Goal: Navigation & Orientation: Find specific page/section

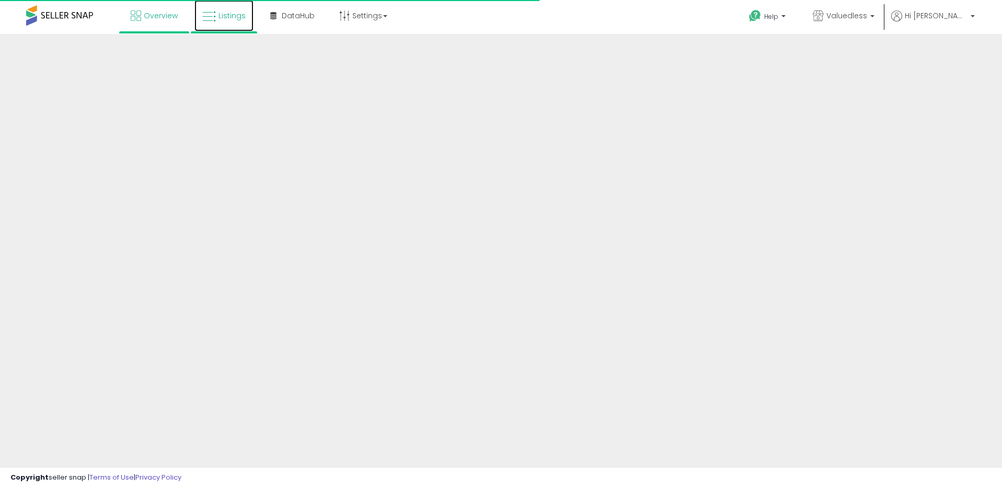
click at [225, 21] on link "Listings" at bounding box center [223, 15] width 59 height 31
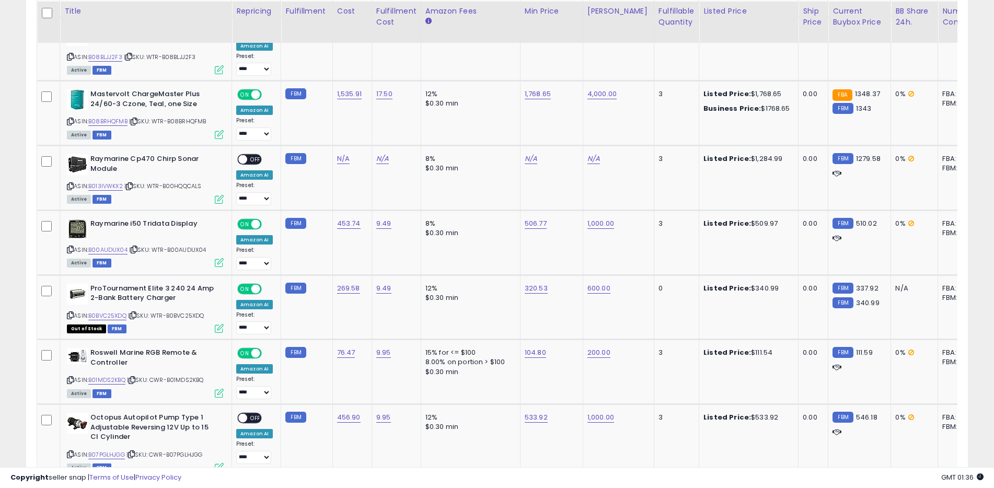
scroll to position [2071, 0]
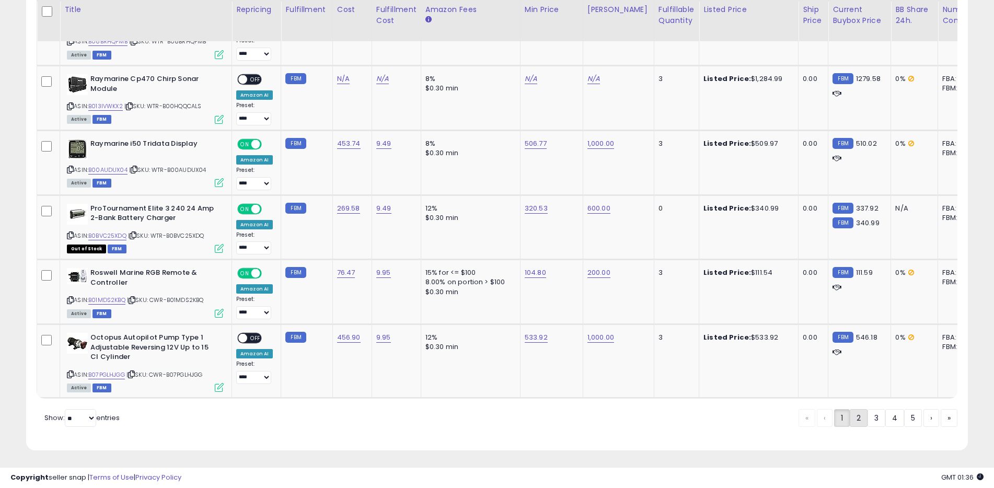
click at [885, 418] on link "2" at bounding box center [894, 418] width 19 height 18
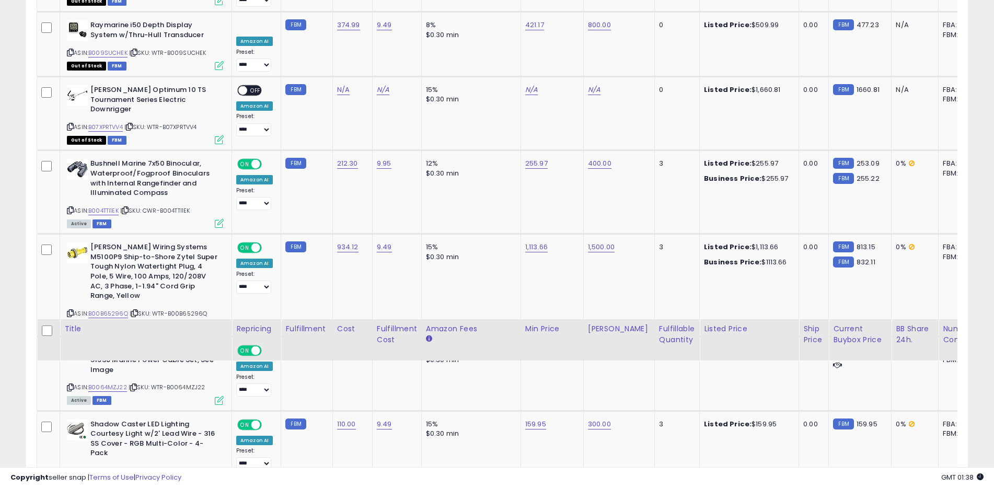
scroll to position [2041, 0]
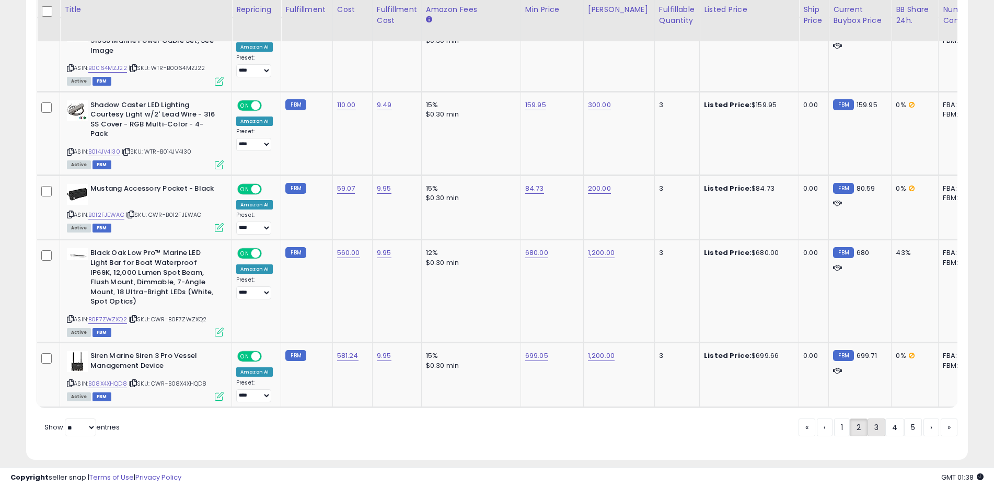
click at [904, 421] on link "3" at bounding box center [913, 428] width 18 height 18
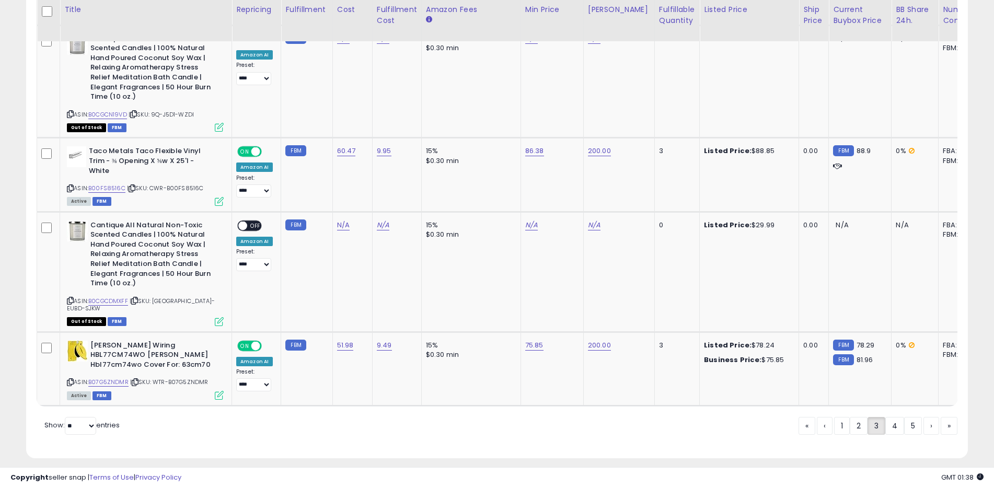
scroll to position [2112, 0]
click at [923, 416] on link "4" at bounding box center [931, 425] width 16 height 18
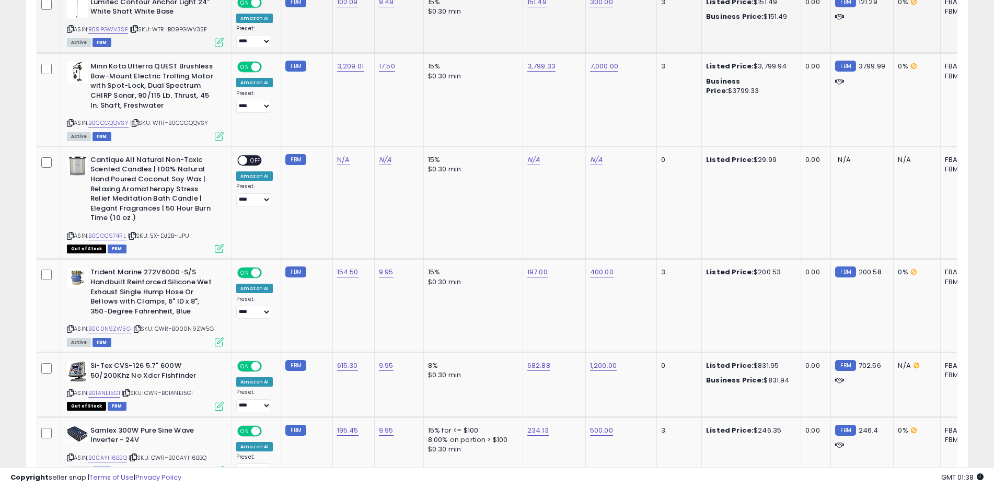
scroll to position [2029, 0]
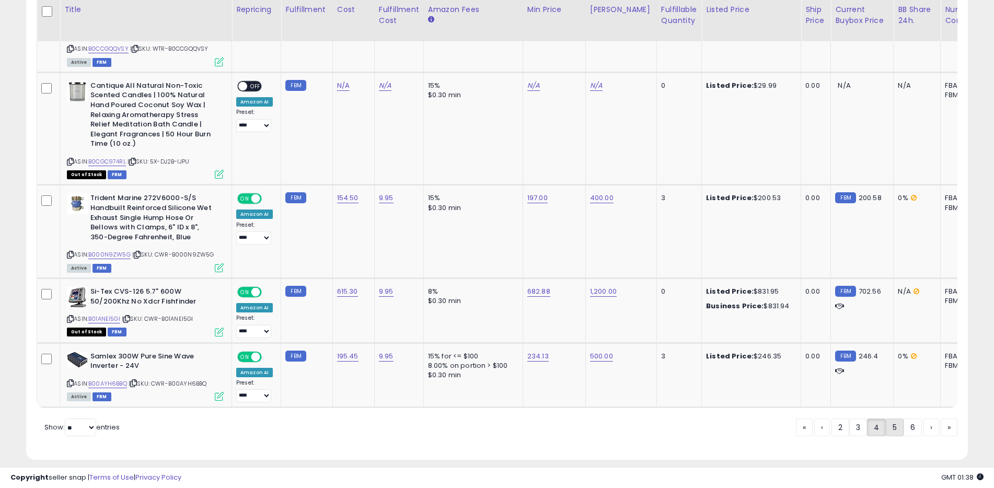
click at [923, 422] on link "5" at bounding box center [931, 428] width 16 height 18
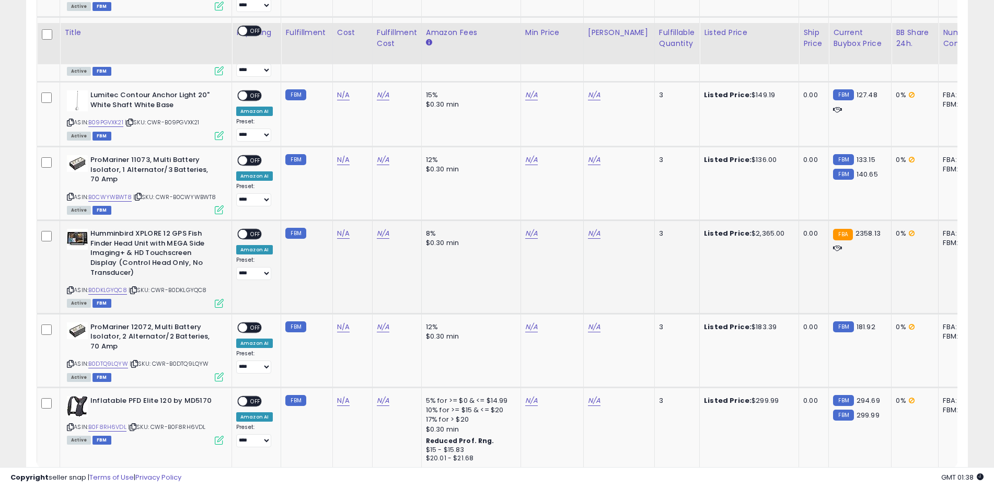
scroll to position [1961, 0]
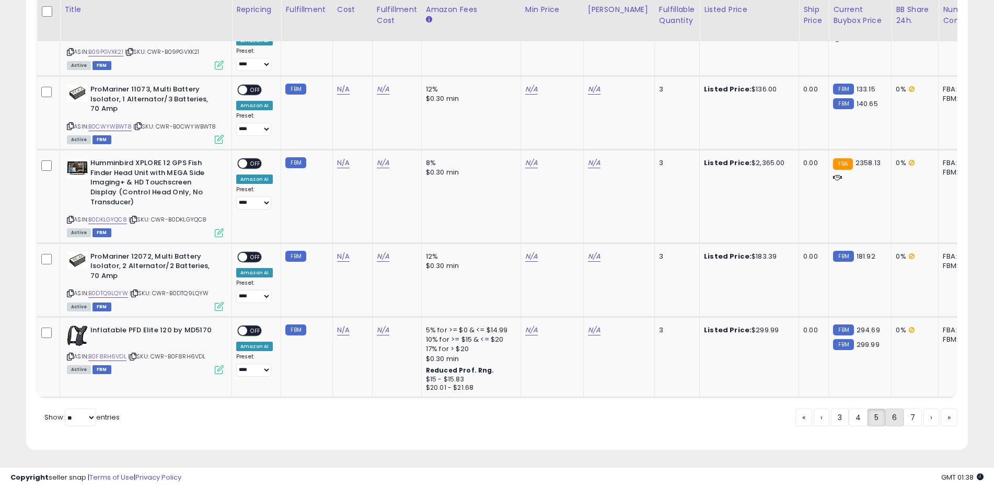
click at [923, 422] on link "6" at bounding box center [931, 418] width 16 height 18
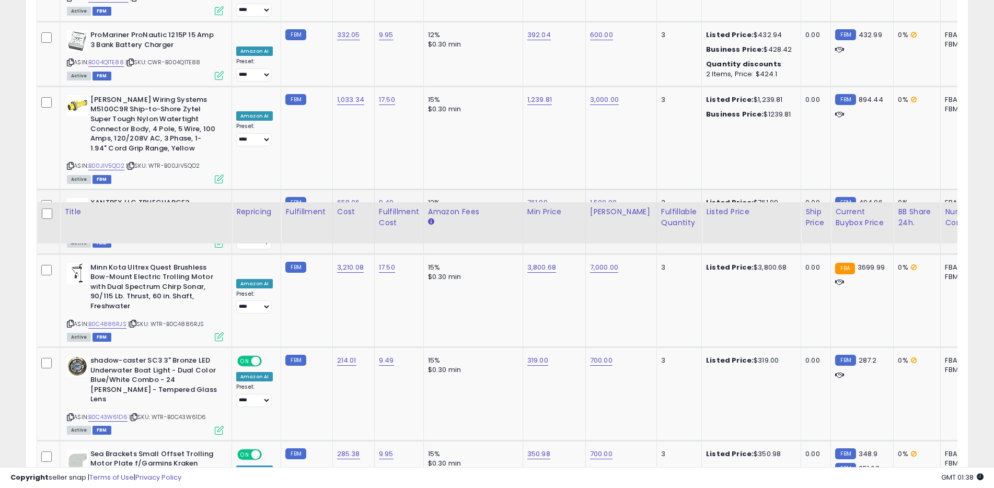
scroll to position [1978, 0]
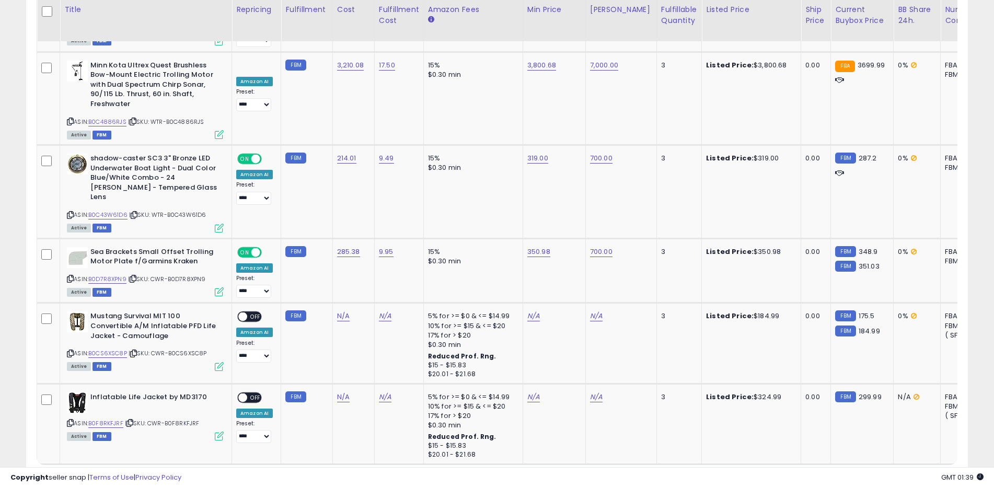
click at [923, 475] on link "7" at bounding box center [931, 484] width 16 height 18
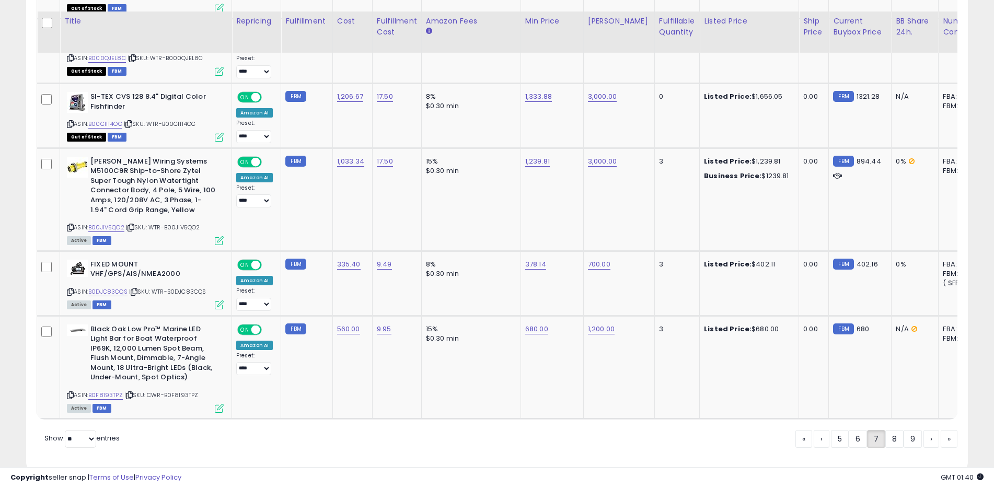
scroll to position [1966, 0]
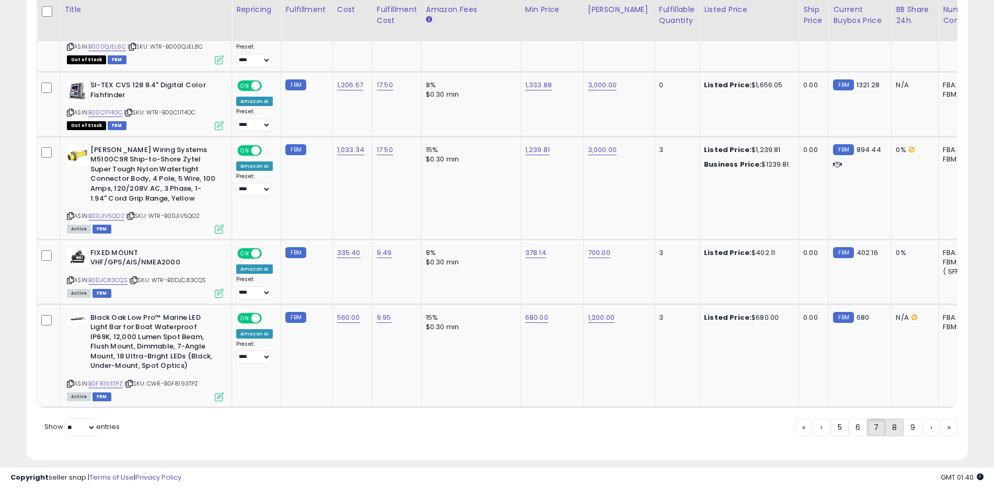
click at [923, 419] on link "8" at bounding box center [931, 428] width 16 height 18
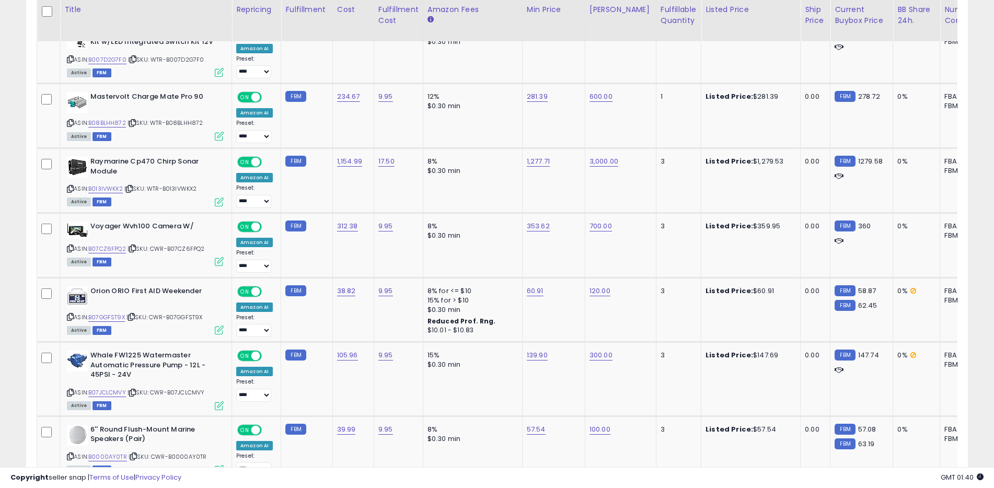
scroll to position [1956, 0]
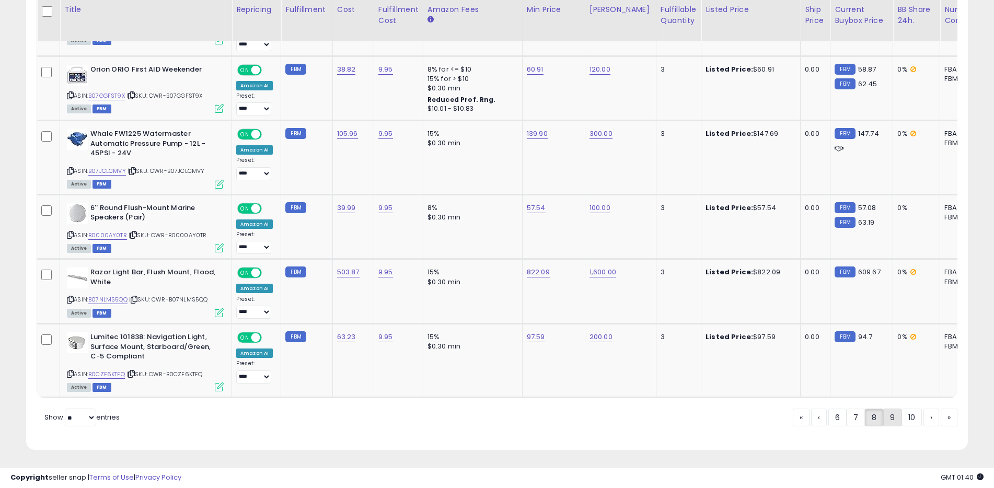
click at [923, 417] on link "9" at bounding box center [931, 418] width 16 height 18
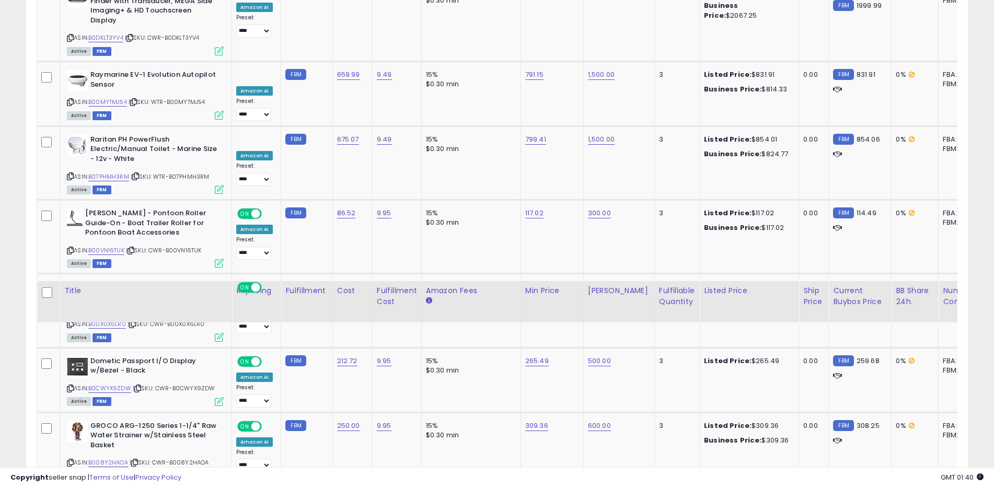
scroll to position [2076, 0]
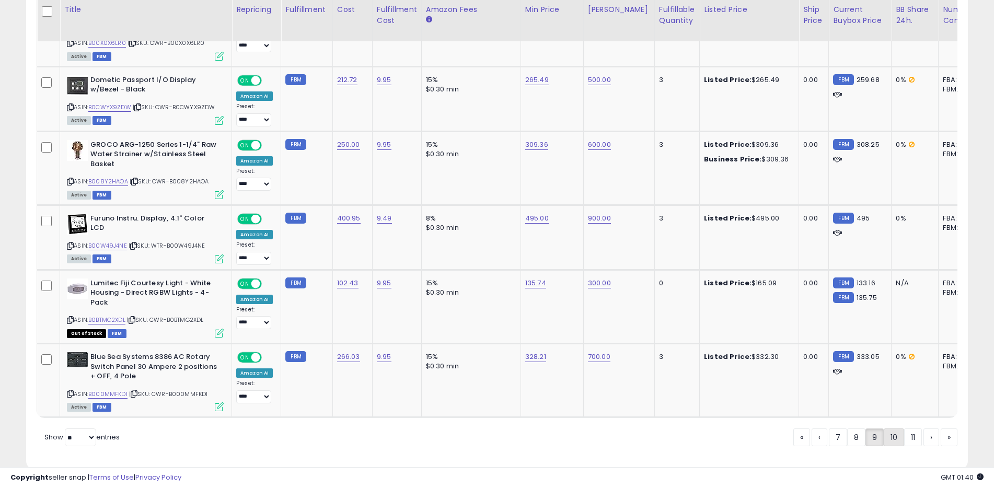
click at [923, 428] on link "10" at bounding box center [931, 437] width 16 height 18
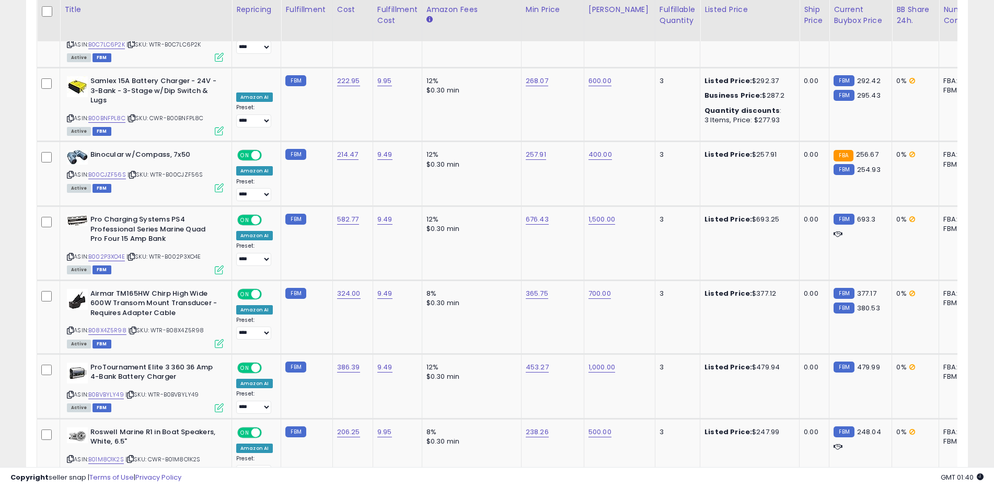
scroll to position [1986, 0]
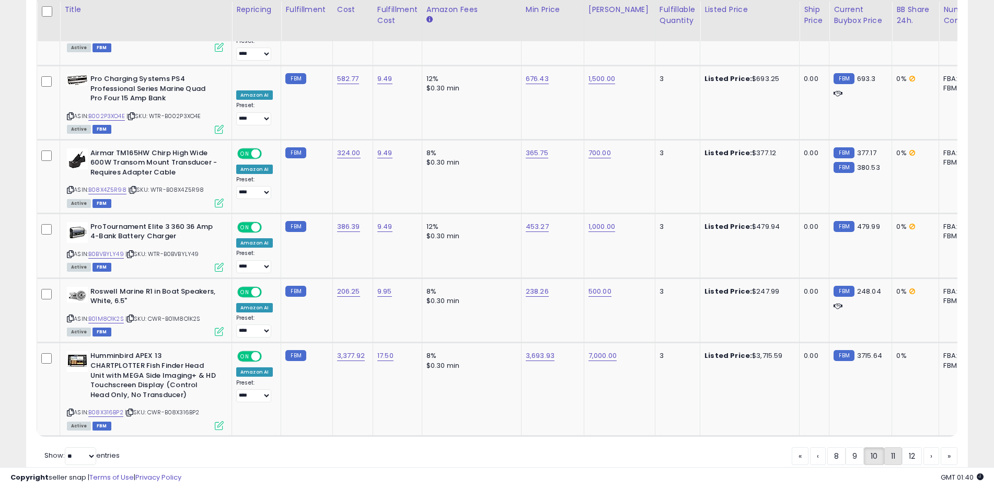
click at [923, 447] on link "11" at bounding box center [931, 456] width 16 height 18
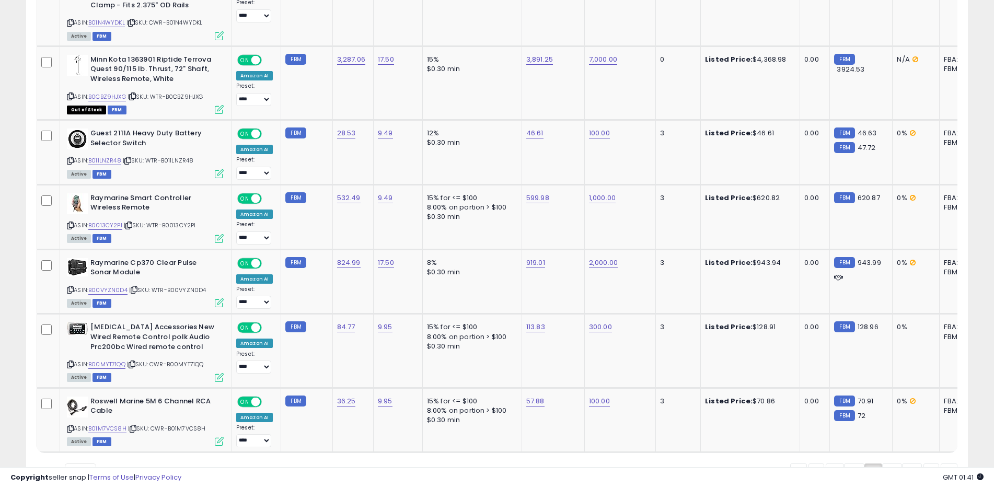
scroll to position [1992, 0]
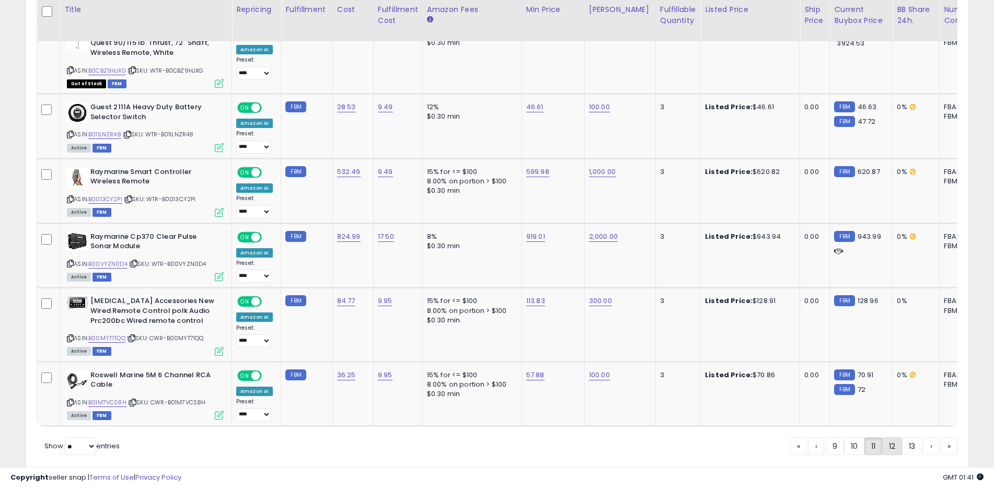
click at [923, 437] on link "12" at bounding box center [931, 446] width 16 height 18
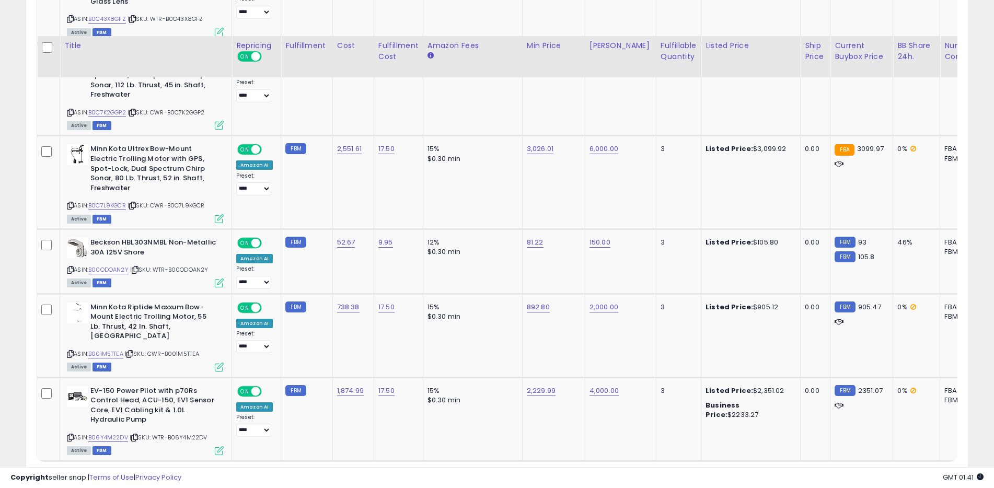
scroll to position [2065, 0]
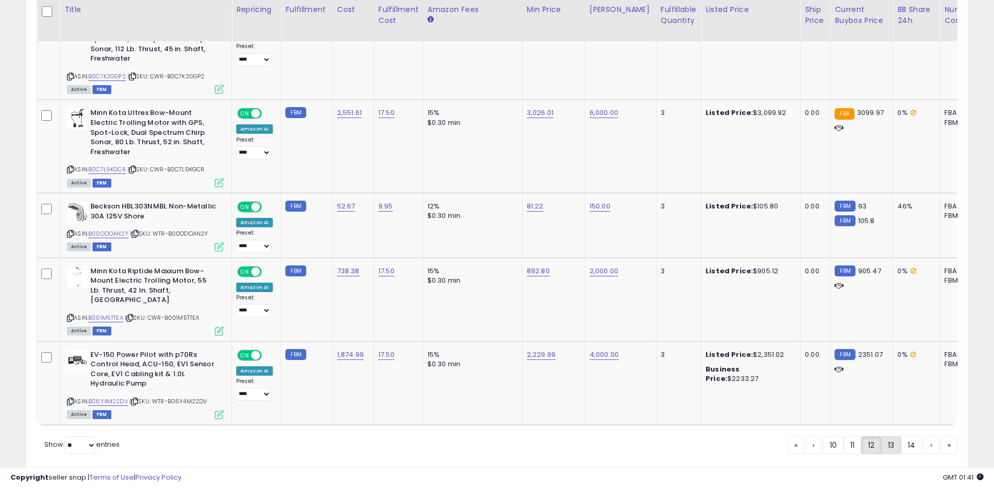
click at [923, 436] on link "13" at bounding box center [931, 445] width 16 height 18
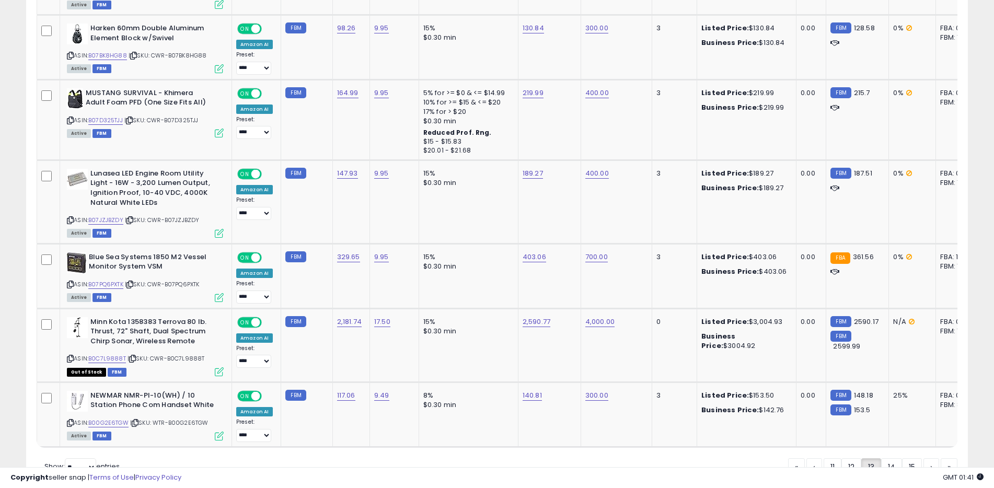
scroll to position [1947, 0]
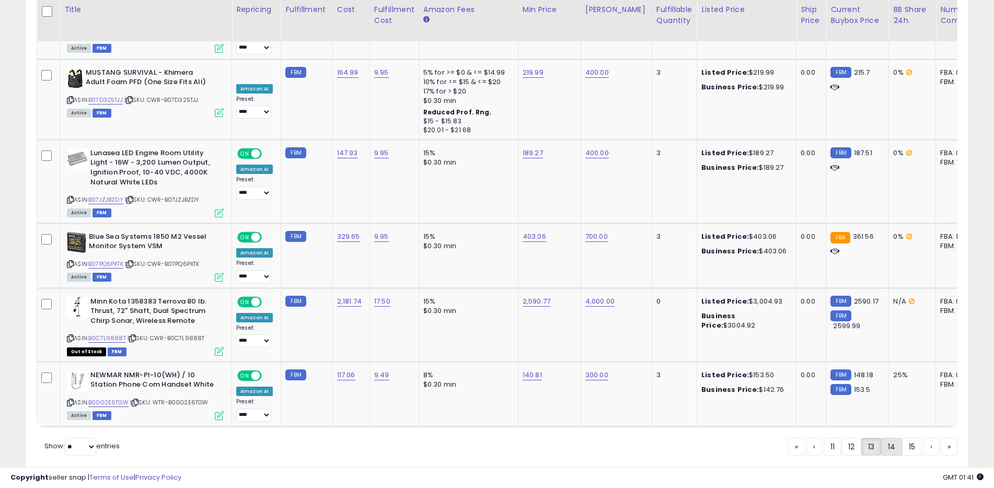
click at [923, 438] on link "14" at bounding box center [931, 447] width 16 height 18
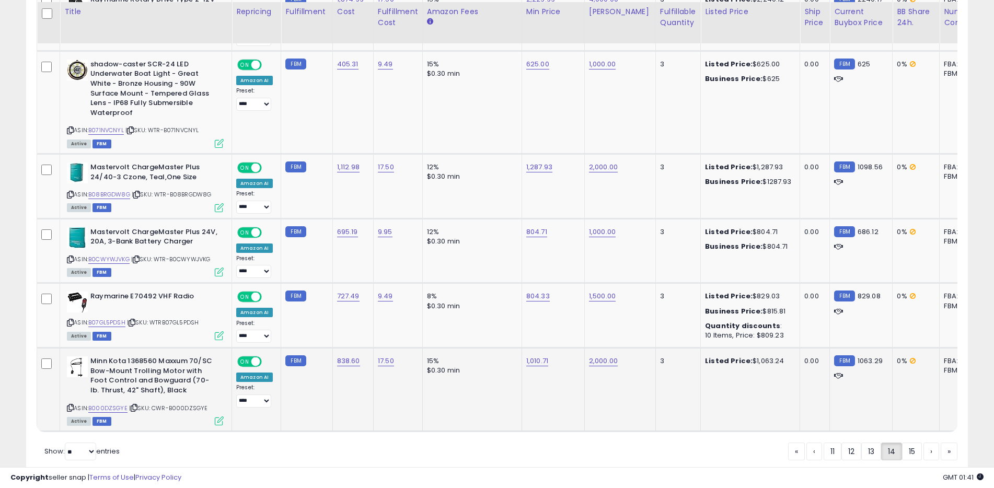
scroll to position [1969, 0]
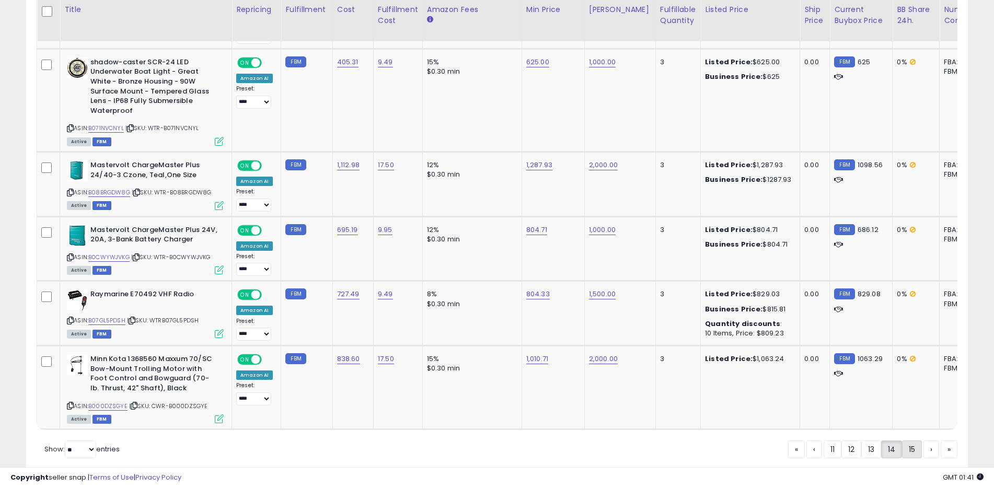
click at [940, 440] on link "15" at bounding box center [948, 449] width 17 height 18
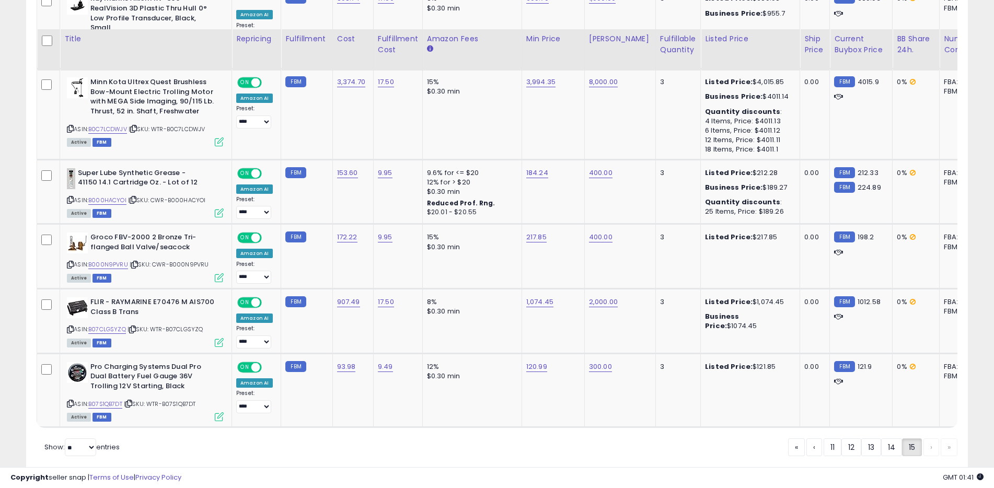
scroll to position [959, 0]
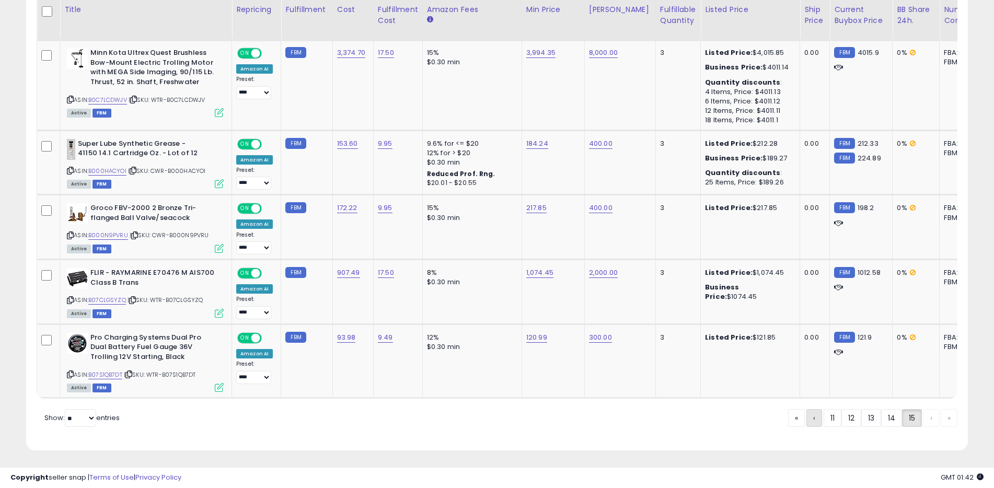
click at [813, 418] on span "‹" at bounding box center [814, 418] width 2 height 10
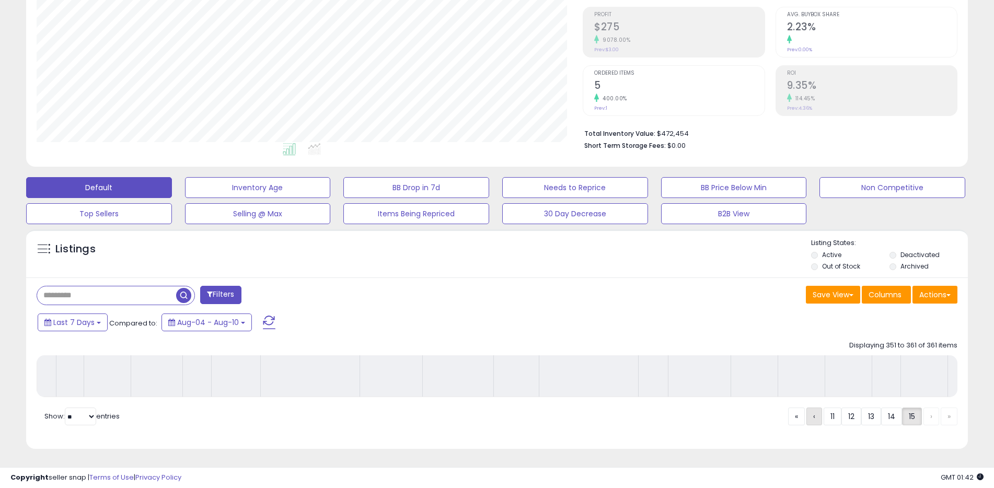
scroll to position [160, 0]
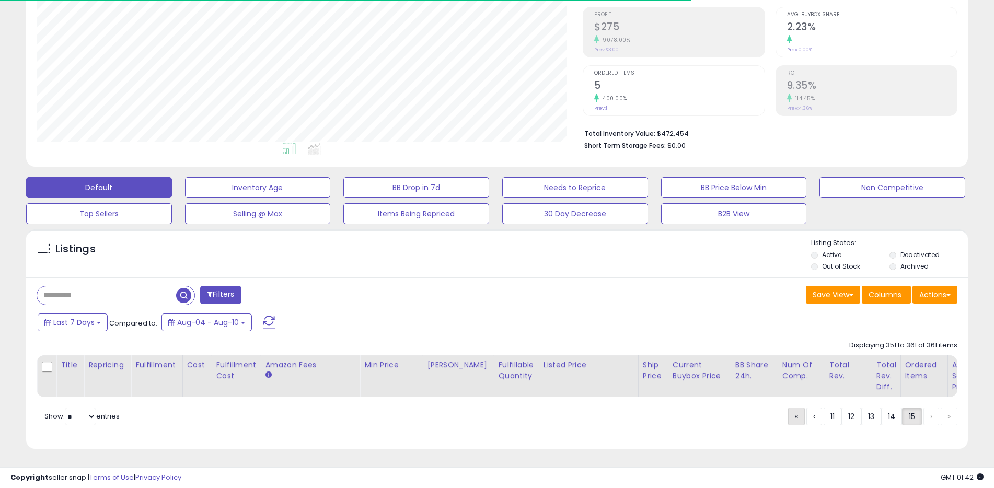
click at [791, 418] on link "«" at bounding box center [796, 417] width 17 height 18
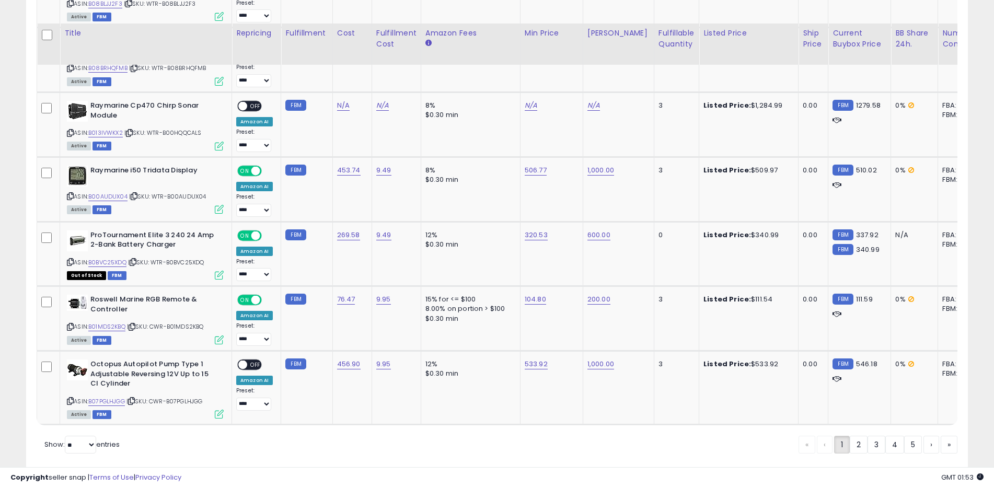
scroll to position [2071, 0]
